Goal: Information Seeking & Learning: Learn about a topic

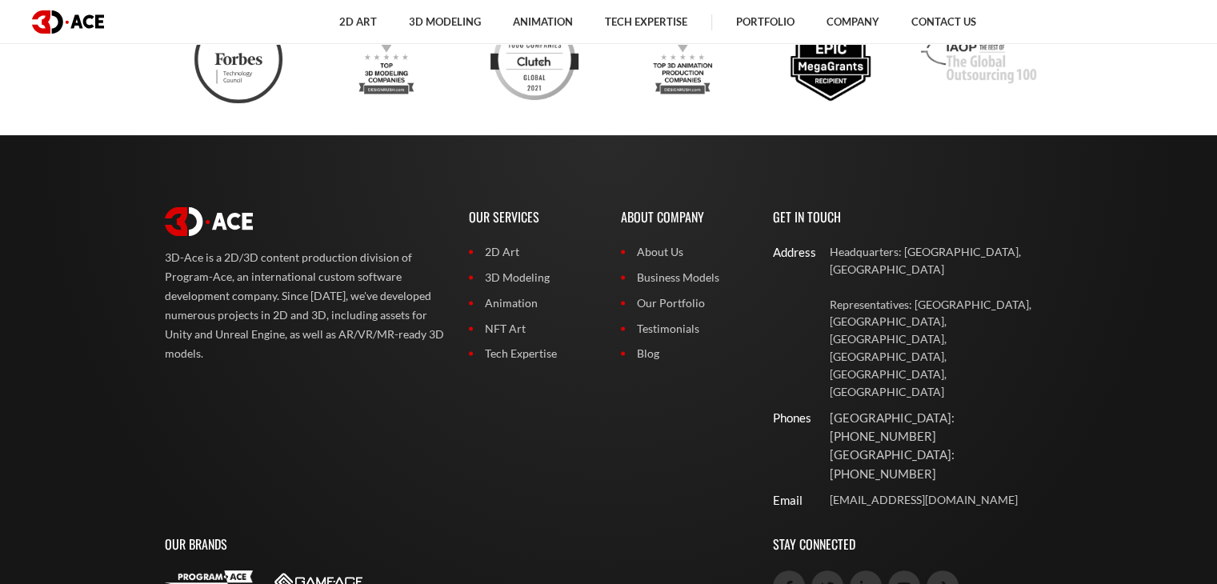
scroll to position [6473, 0]
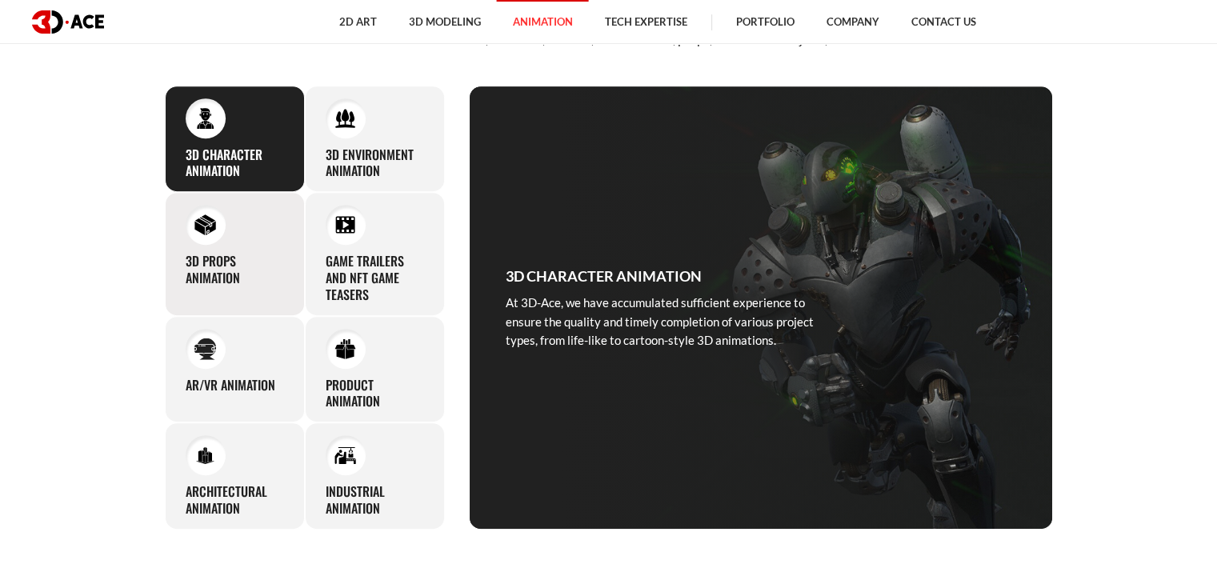
scroll to position [720, 0]
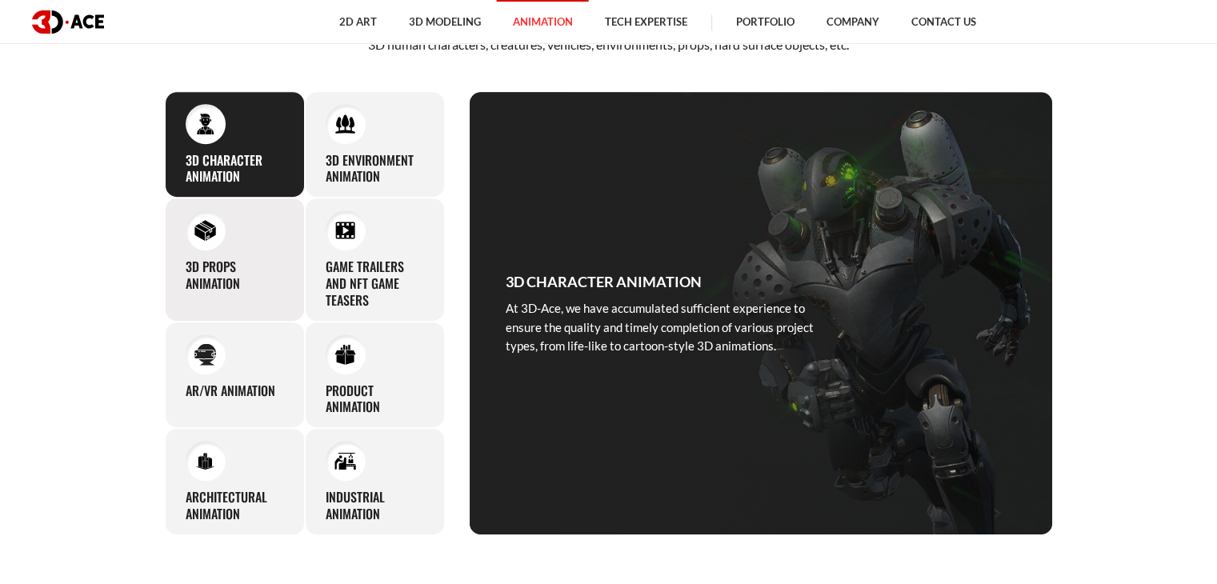
click at [217, 241] on div at bounding box center [206, 230] width 40 height 40
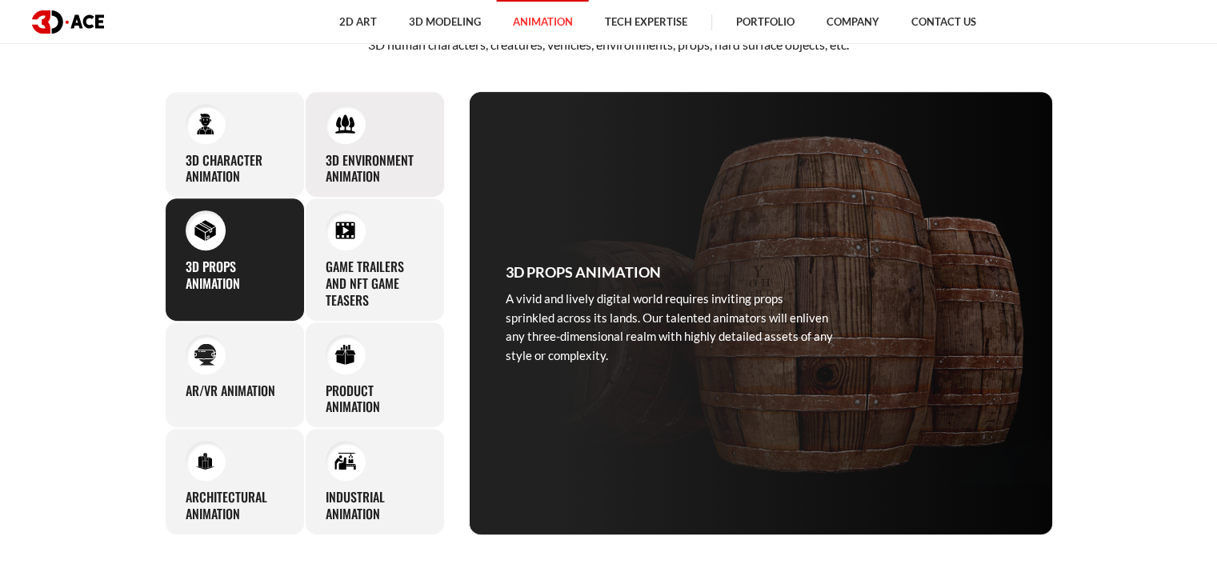
click at [343, 141] on div at bounding box center [346, 124] width 40 height 40
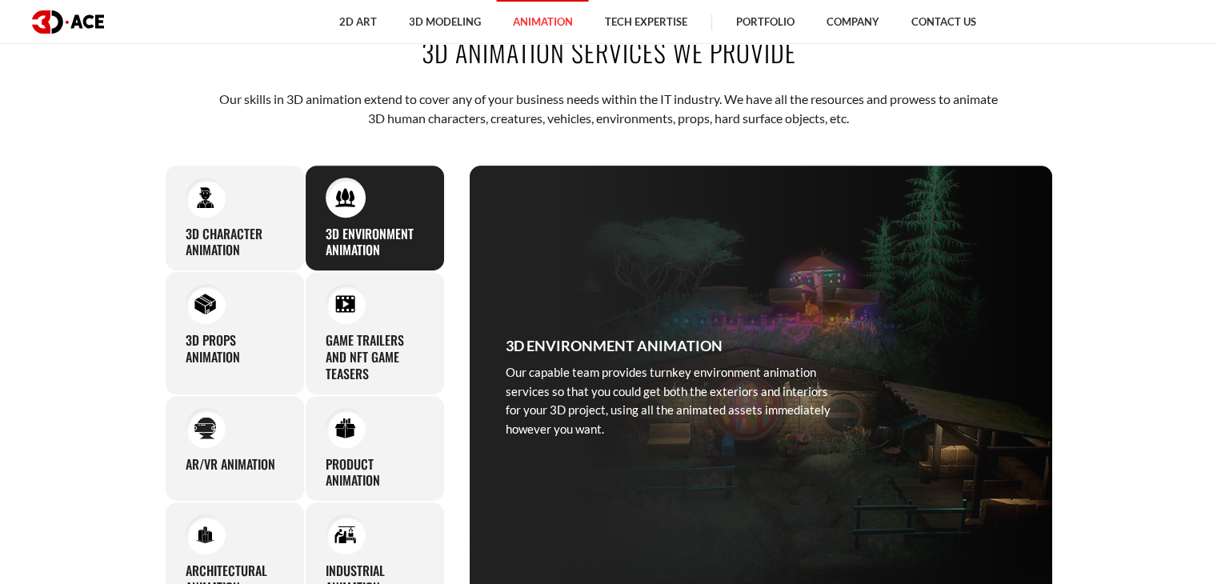
scroll to position [640, 0]
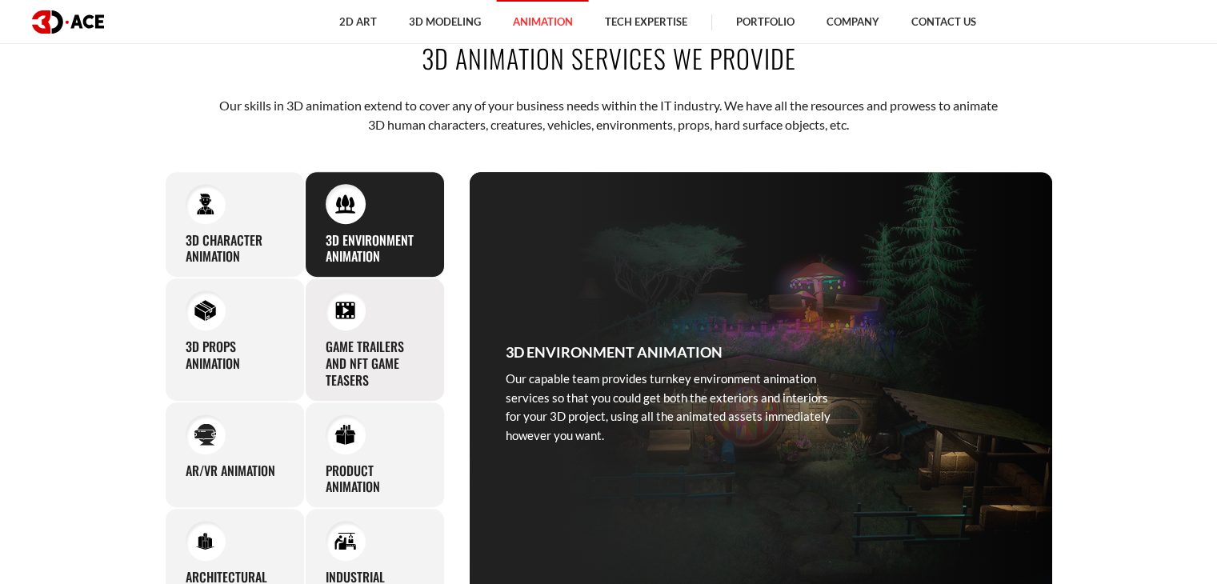
click at [328, 339] on h3 "Game Trailers and NFT Game Teasers" at bounding box center [375, 364] width 98 height 50
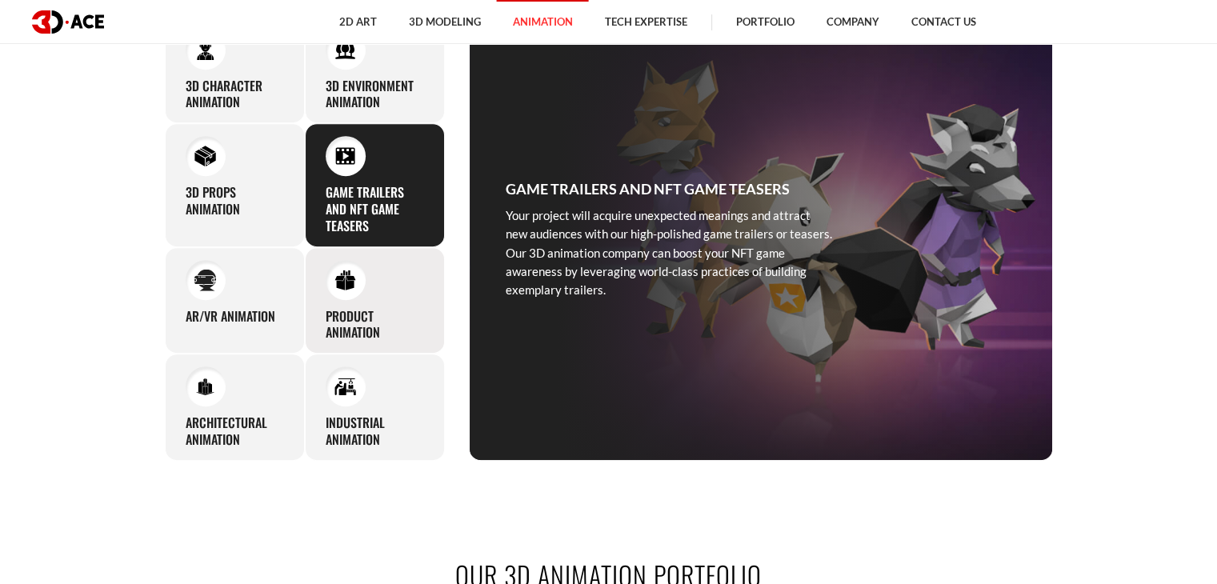
scroll to position [800, 0]
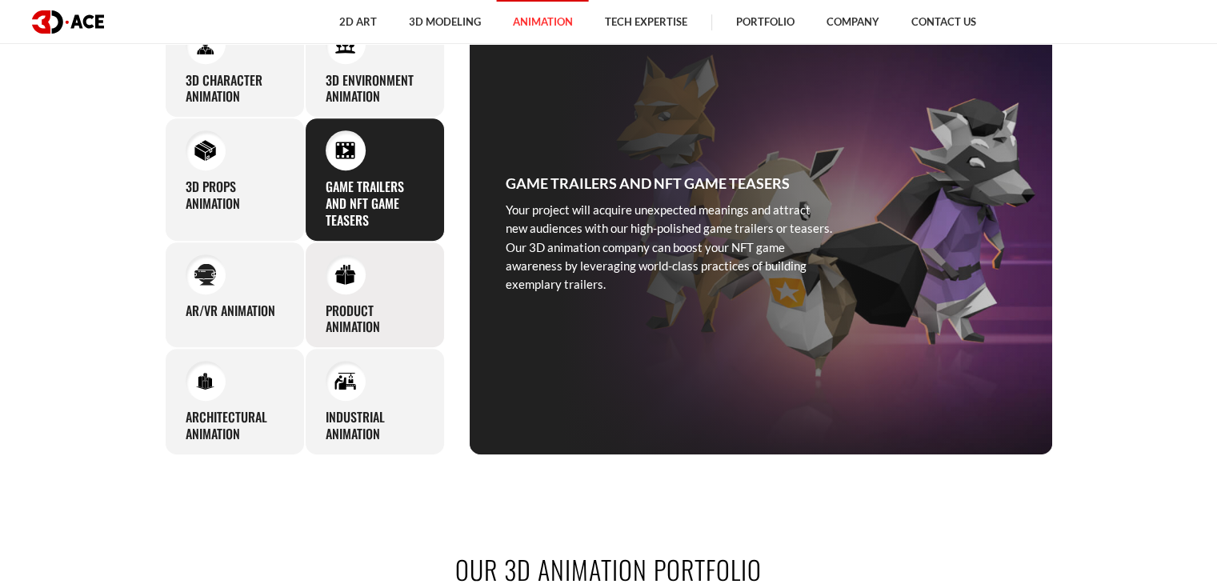
click at [358, 296] on div "Product Animation Our 3D product animation services ensure top-tier visuals to …" at bounding box center [375, 295] width 140 height 107
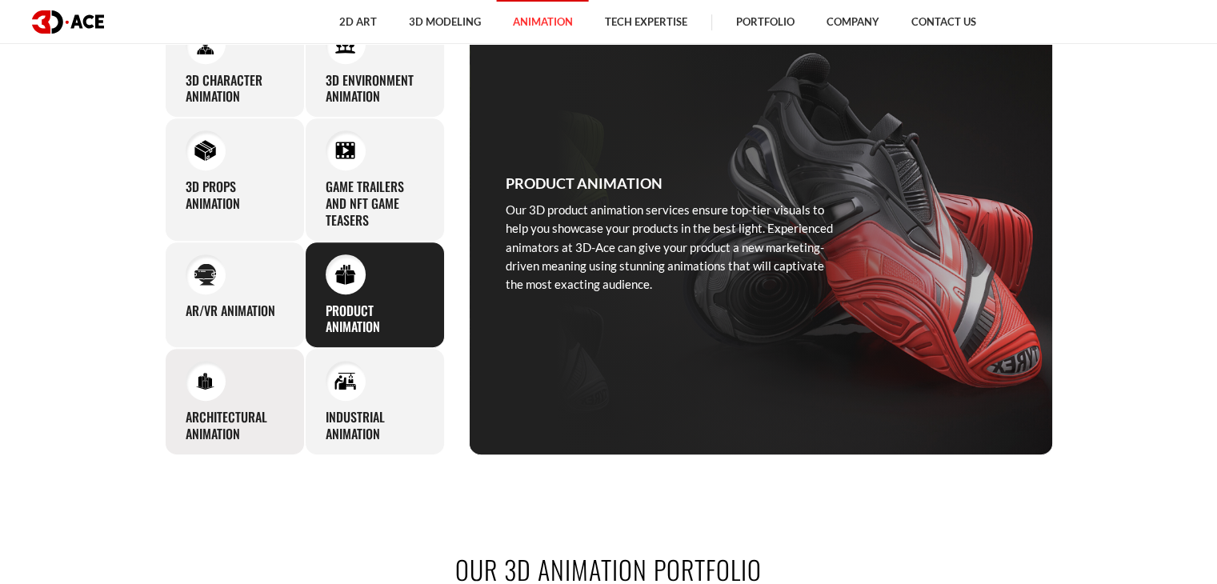
click at [207, 373] on img at bounding box center [205, 382] width 22 height 22
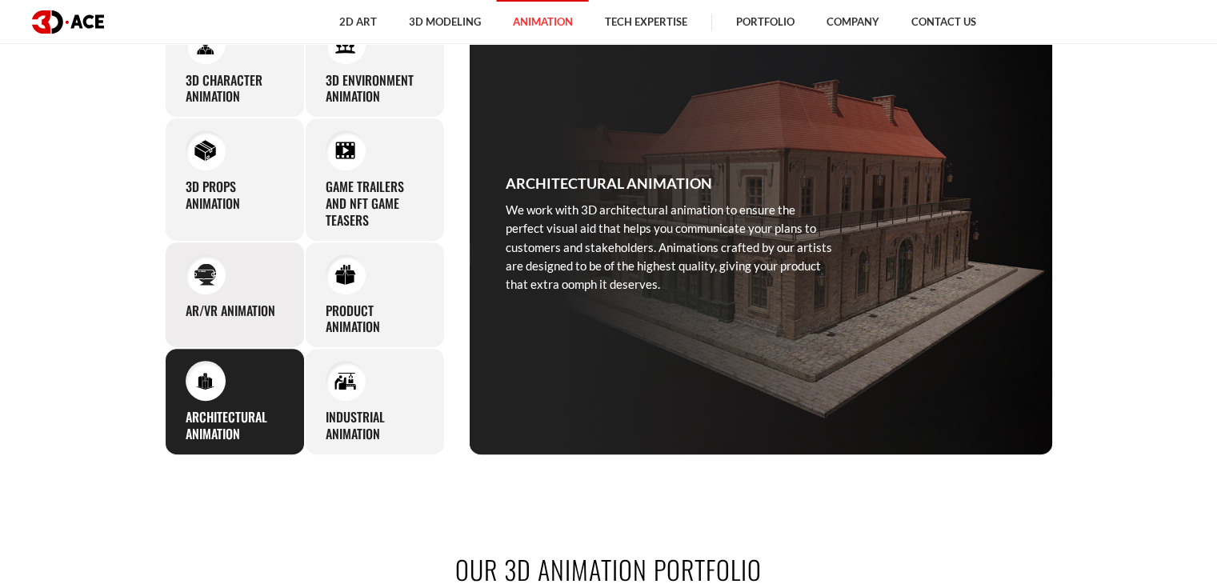
click at [247, 295] on div "AR/VR Animation As an AR and VR animation company, 3D-Ace also offers services …" at bounding box center [235, 295] width 140 height 107
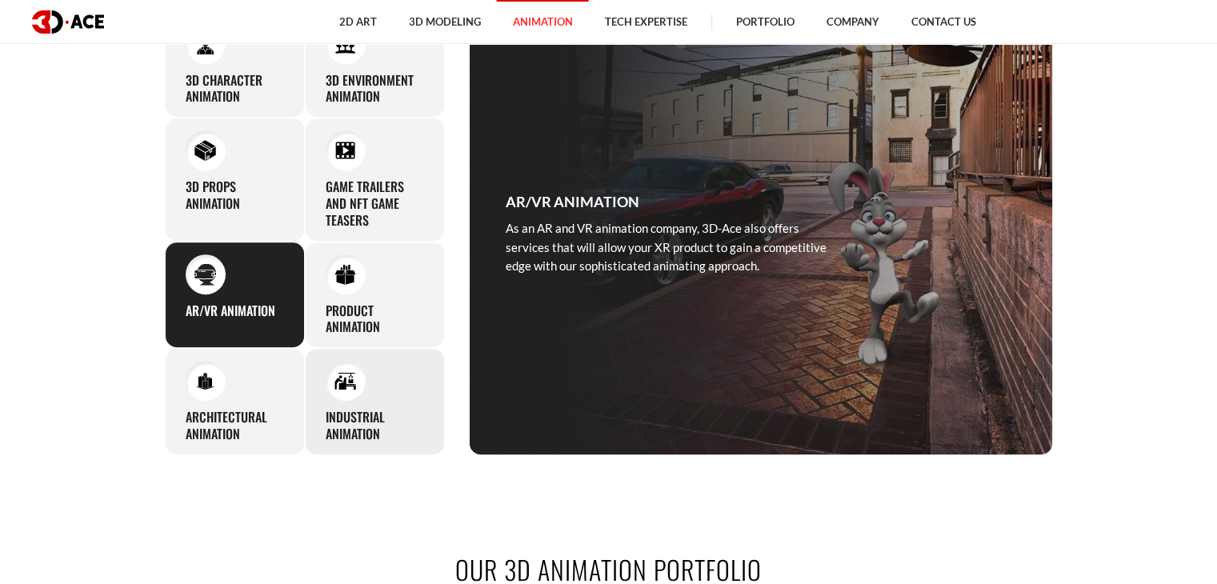
click at [335, 409] on h3 "Industrial Animation" at bounding box center [375, 426] width 98 height 34
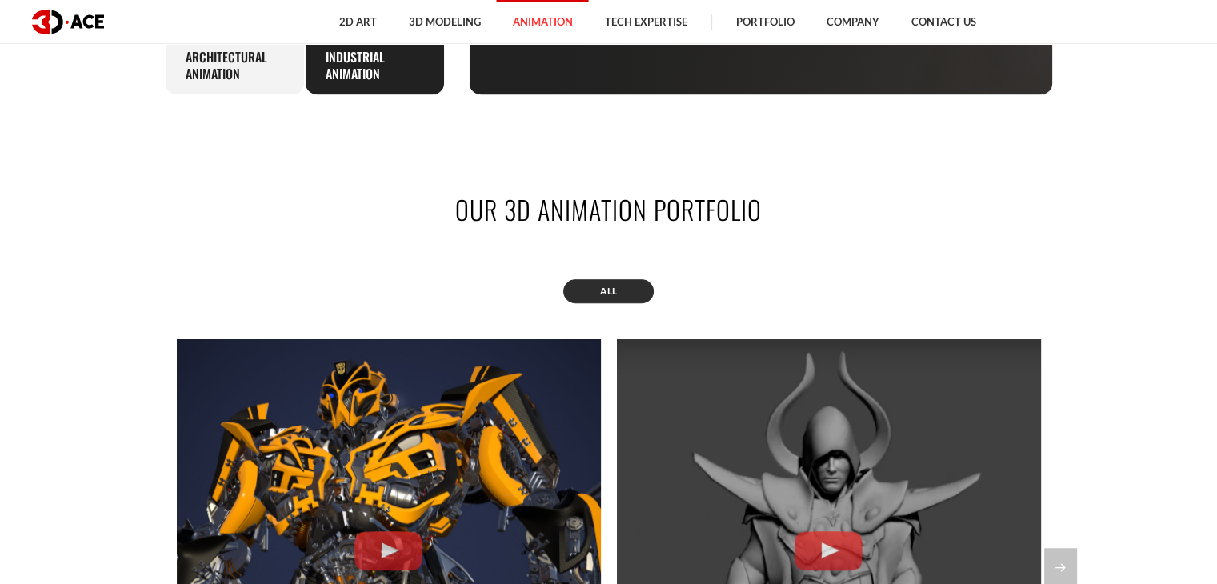
scroll to position [1360, 0]
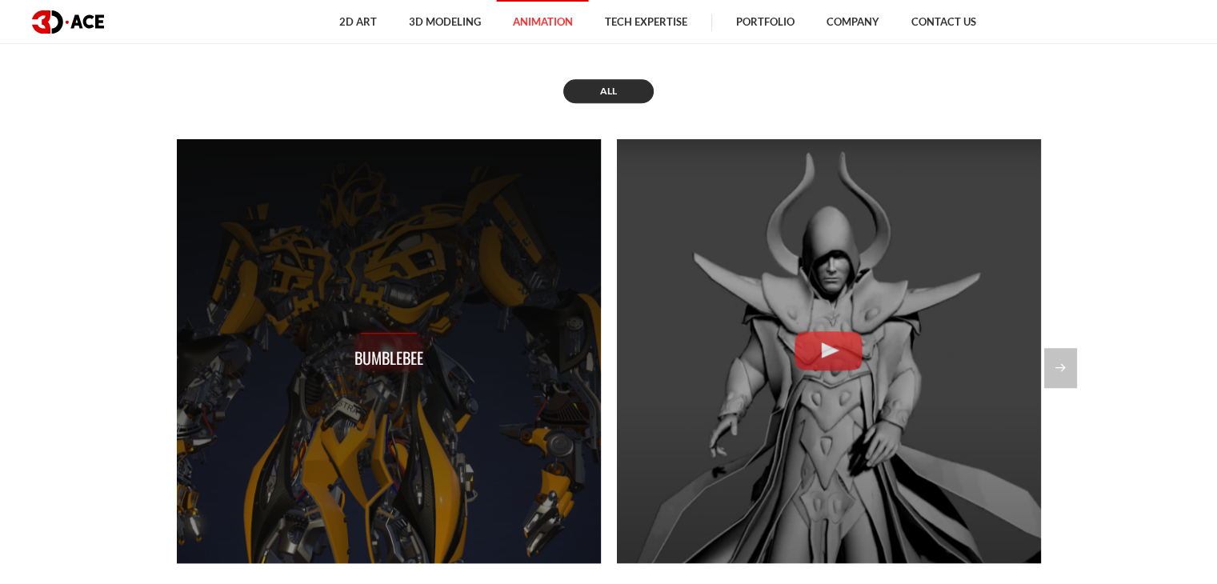
click at [383, 333] on div "Bumblebee" at bounding box center [389, 352] width 69 height 38
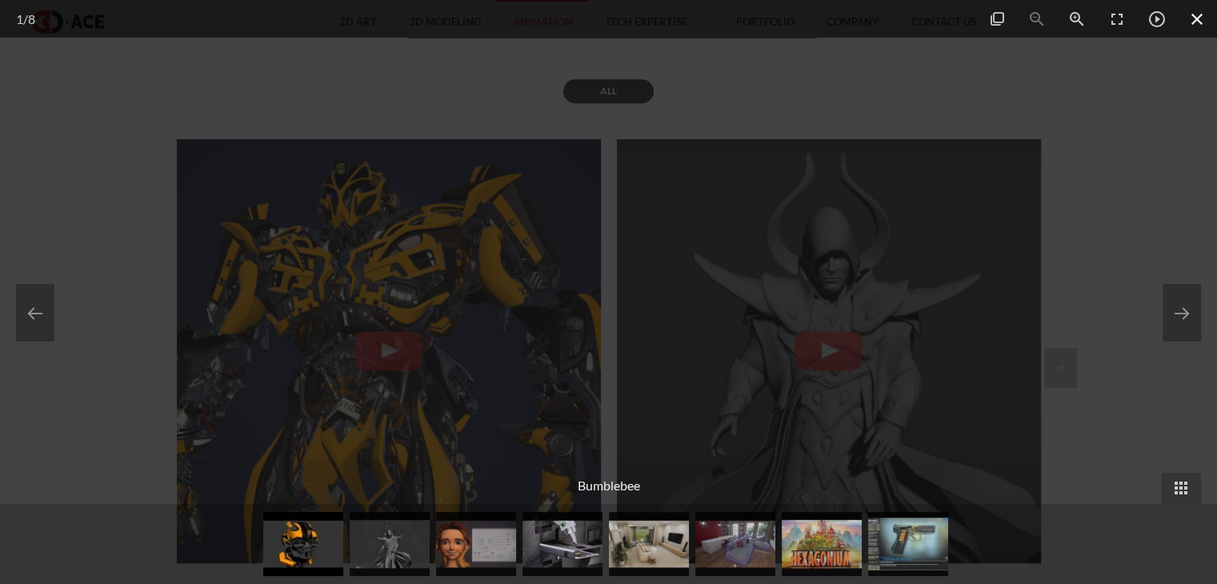
click at [1192, 21] on span at bounding box center [1197, 19] width 40 height 38
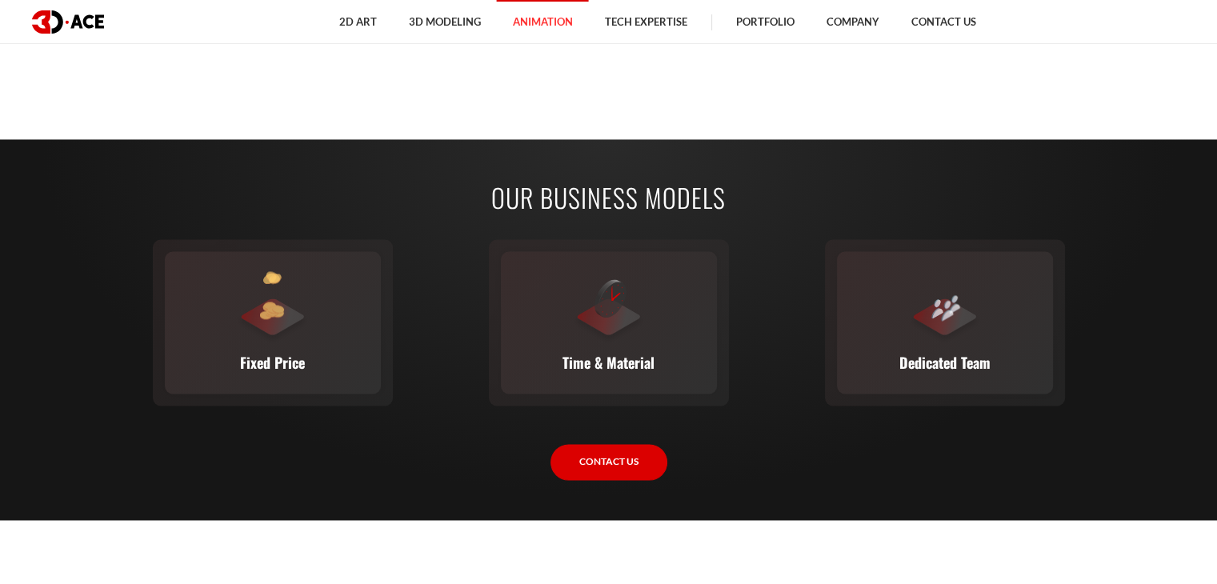
scroll to position [2481, 0]
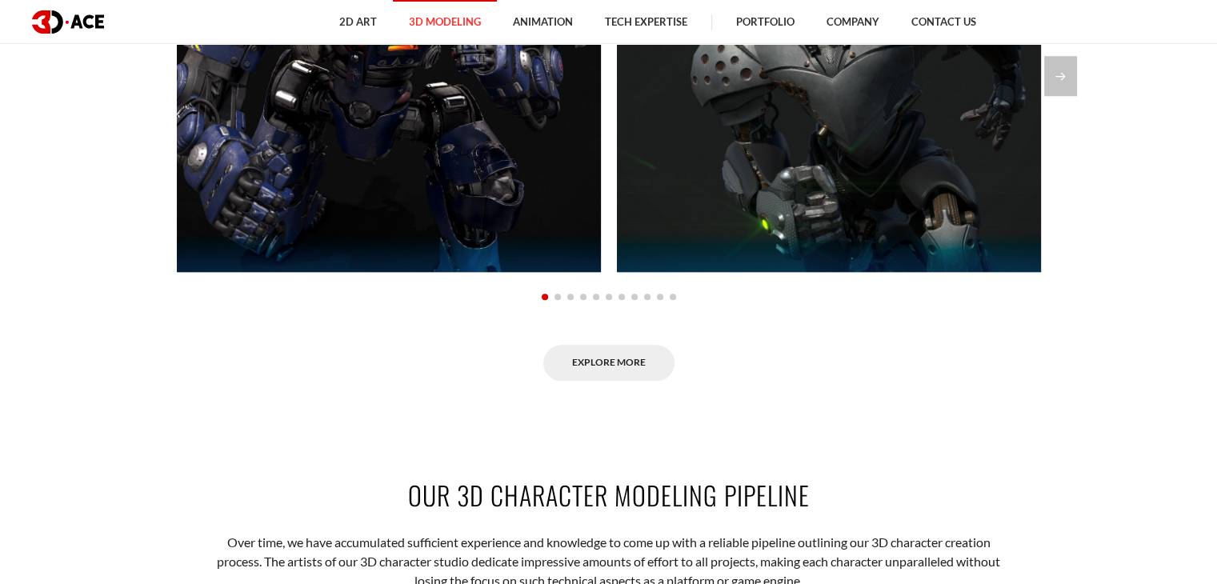
scroll to position [1360, 0]
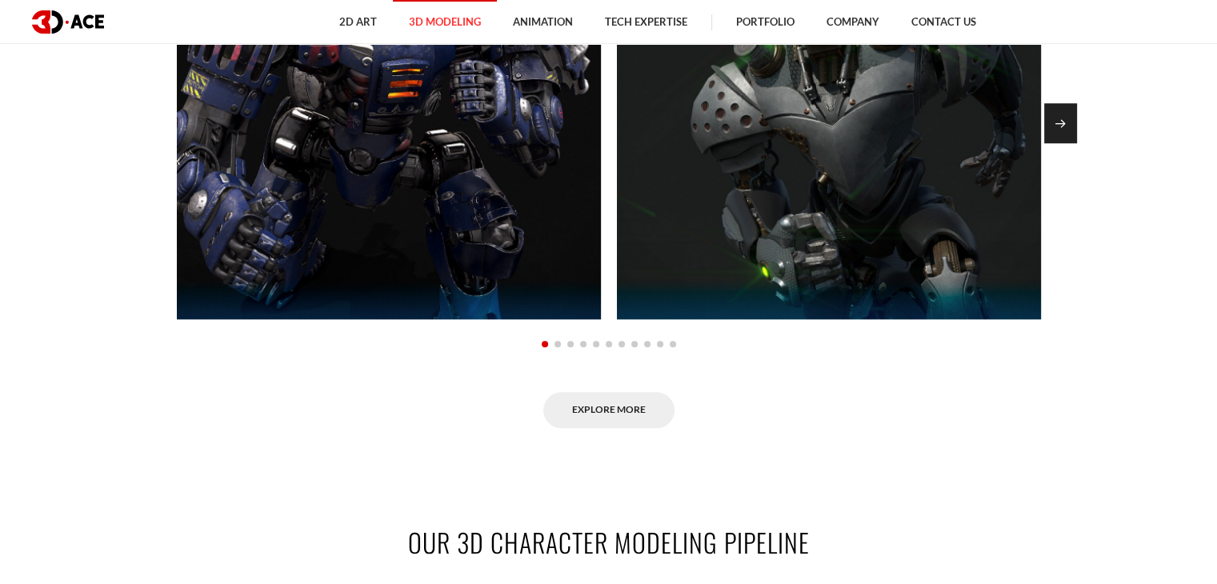
click at [1052, 122] on div "Next slide" at bounding box center [1060, 123] width 33 height 40
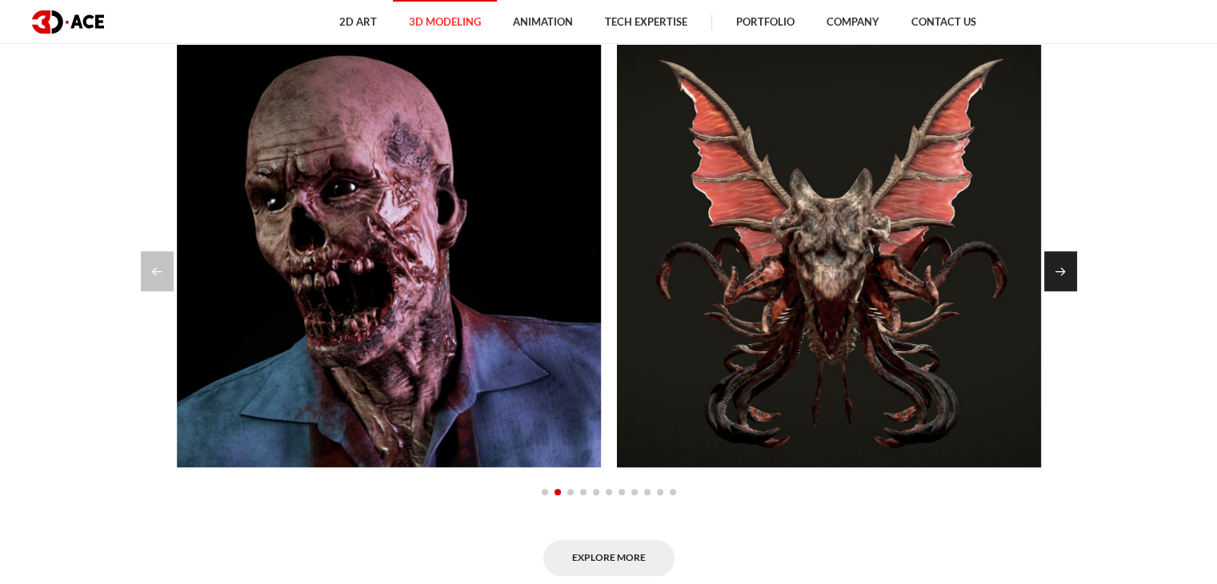
scroll to position [1200, 0]
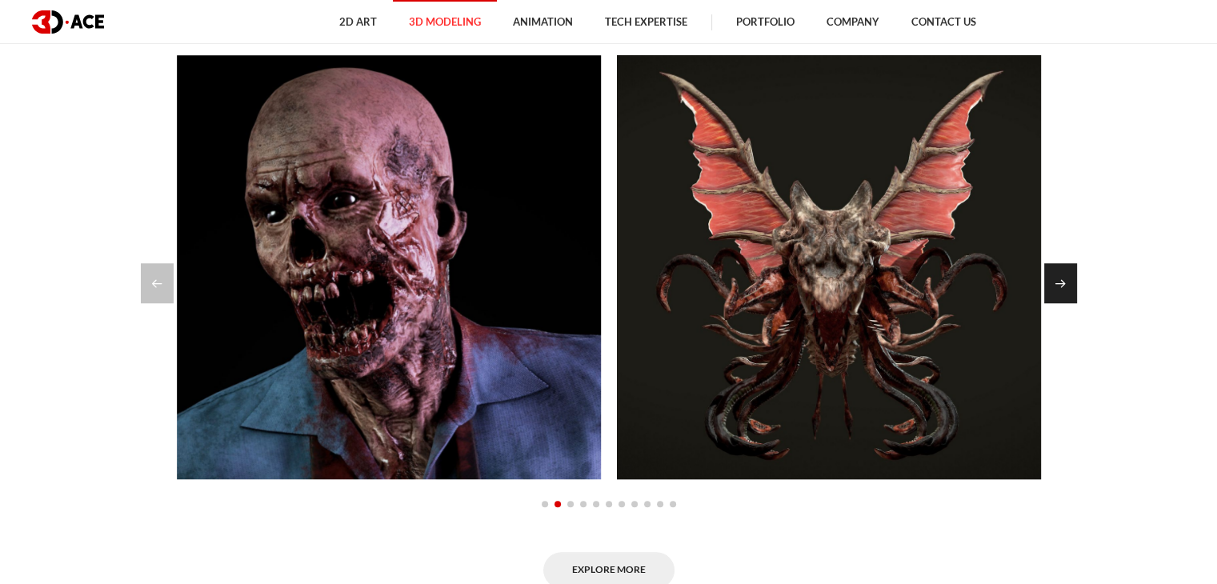
click at [1066, 277] on div "Next slide" at bounding box center [1060, 283] width 33 height 40
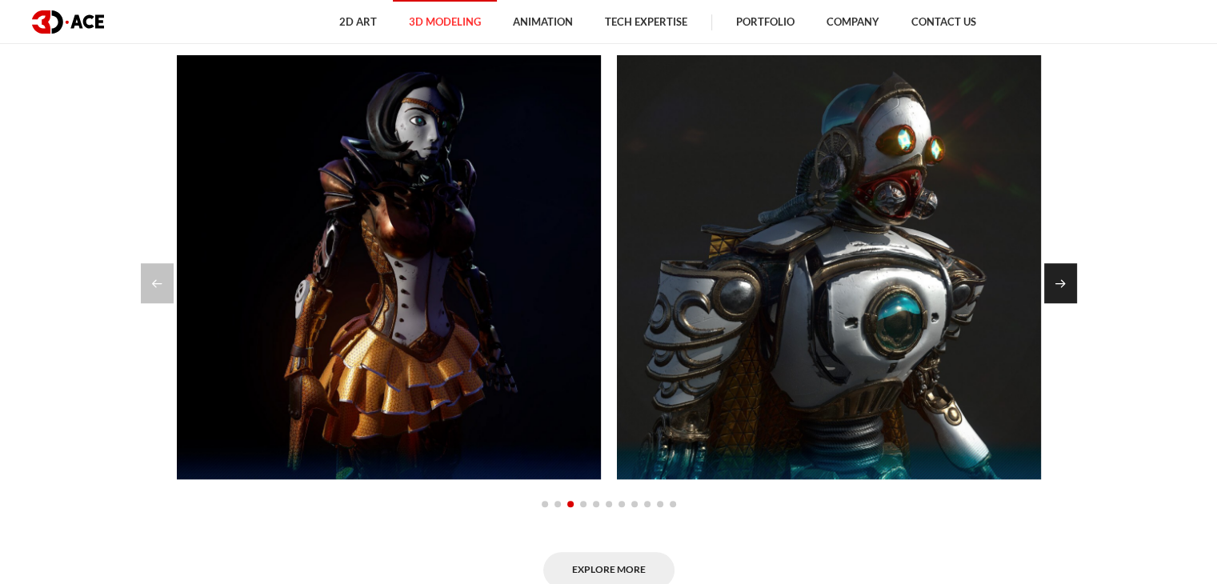
click at [1066, 277] on div "Next slide" at bounding box center [1060, 283] width 33 height 40
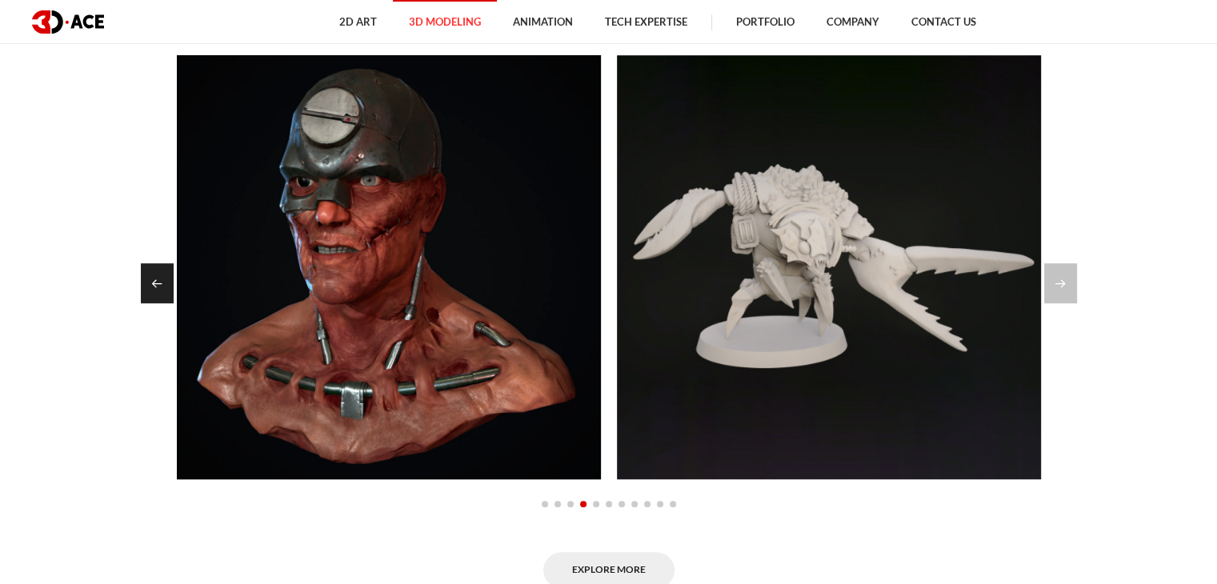
click at [143, 288] on div "Previous slide" at bounding box center [157, 283] width 33 height 40
